Goal: Navigation & Orientation: Go to known website

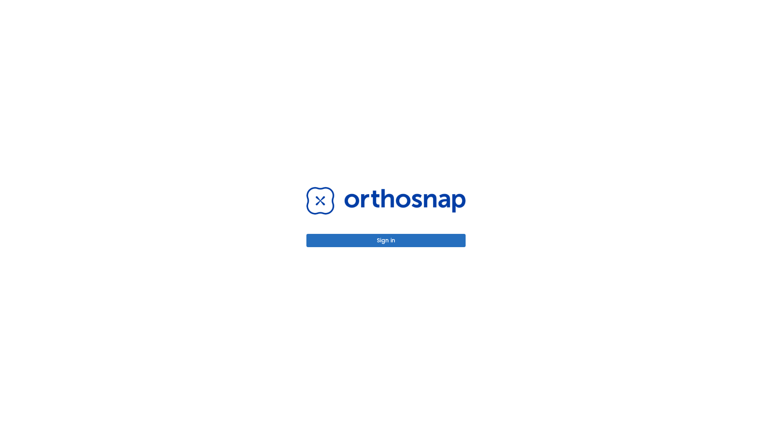
click at [386, 240] on button "Sign in" at bounding box center [385, 240] width 159 height 13
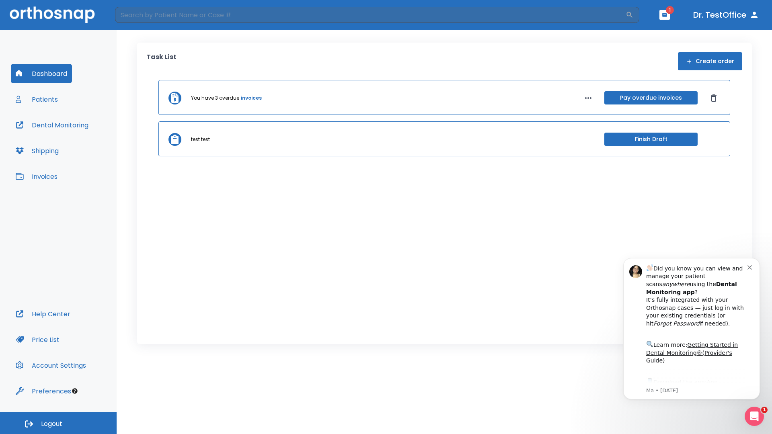
click at [58, 423] on span "Logout" at bounding box center [51, 424] width 21 height 9
